Goal: Navigation & Orientation: Find specific page/section

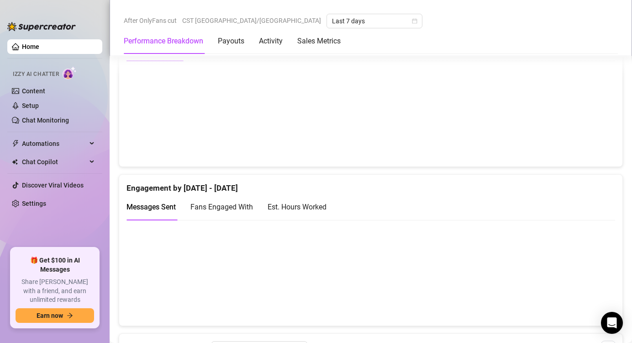
scroll to position [512, 0]
click at [296, 206] on div "Est. Hours Worked" at bounding box center [297, 204] width 59 height 11
